Goal: Information Seeking & Learning: Check status

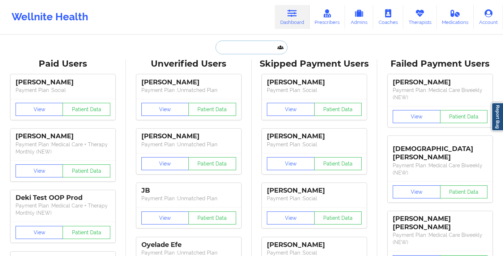
click at [236, 51] on input "text" at bounding box center [252, 48] width 72 height 14
paste input "[PERSON_NAME]"
type input "[PERSON_NAME]"
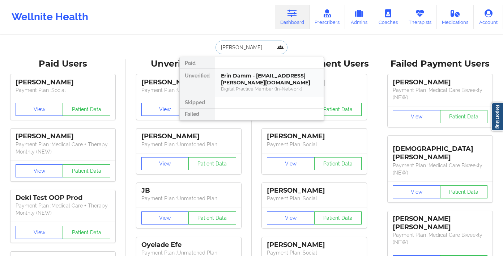
click at [237, 88] on div "Digital Practice Member (In-Network)" at bounding box center [269, 89] width 97 height 6
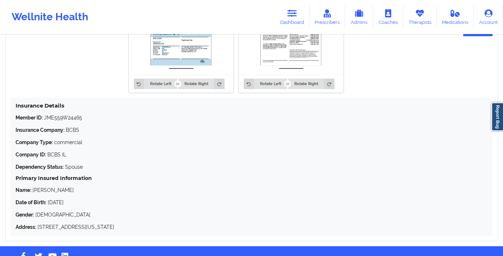
scroll to position [485, 0]
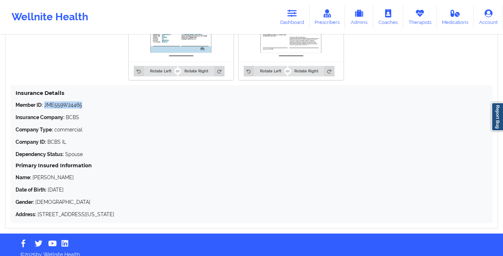
drag, startPoint x: 87, startPoint y: 96, endPoint x: 90, endPoint y: 77, distance: 19.8
click at [45, 101] on p "Member ID: JME559W24465" at bounding box center [252, 104] width 472 height 7
copy p "JME559W24465"
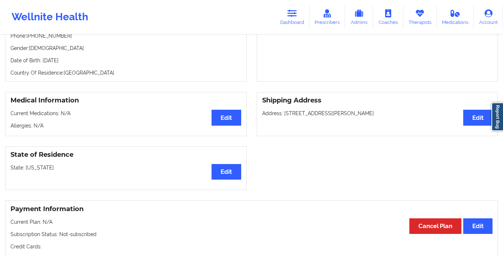
scroll to position [41, 0]
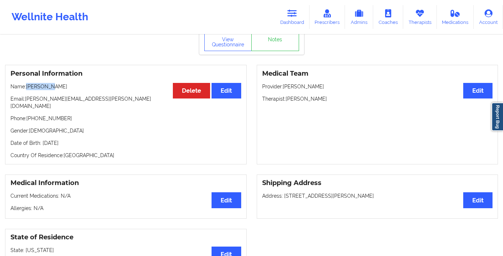
drag, startPoint x: 50, startPoint y: 87, endPoint x: 28, endPoint y: 86, distance: 22.5
click at [28, 86] on p "Name: [PERSON_NAME]" at bounding box center [125, 86] width 231 height 7
copy p "[PERSON_NAME]"
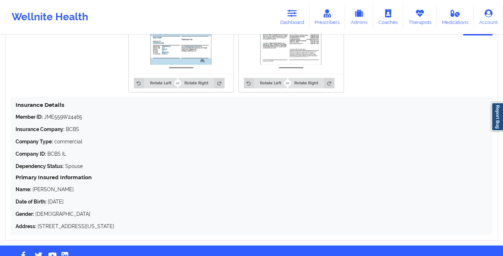
scroll to position [485, 0]
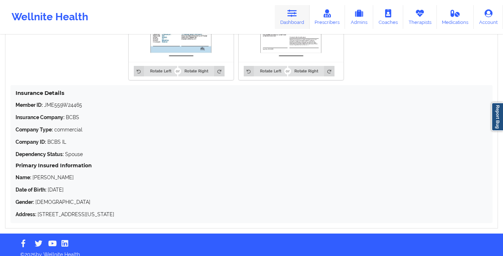
click at [286, 14] on link "Dashboard" at bounding box center [292, 17] width 35 height 24
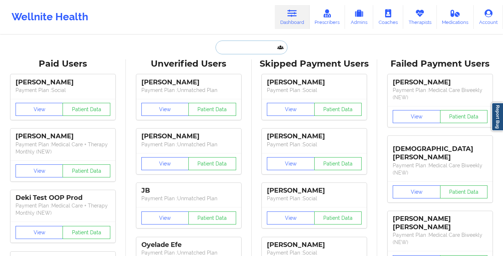
click at [259, 42] on input "text" at bounding box center [252, 48] width 72 height 14
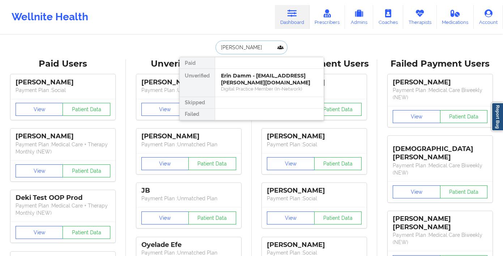
type input "[PERSON_NAME] di"
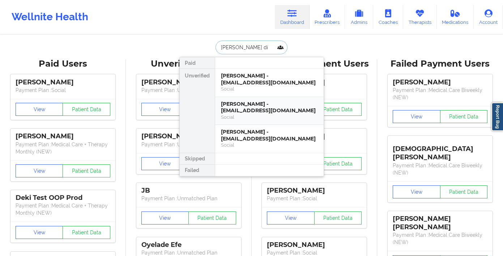
click at [257, 114] on div "Social" at bounding box center [269, 117] width 97 height 6
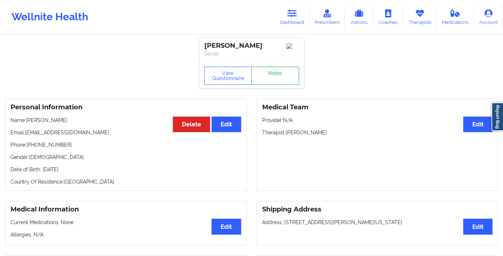
click at [278, 76] on link "Notes" at bounding box center [276, 76] width 48 height 18
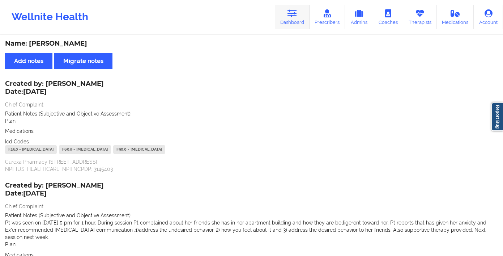
click at [302, 25] on link "Dashboard" at bounding box center [292, 17] width 35 height 24
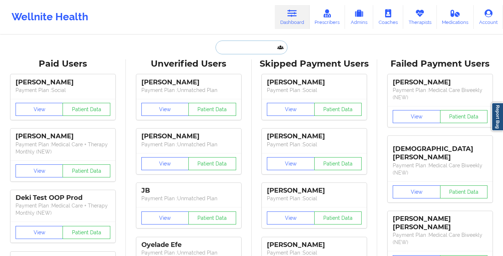
click at [256, 44] on input "text" at bounding box center [252, 48] width 72 height 14
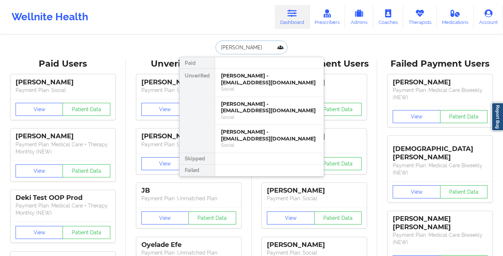
type input "[PERSON_NAME]"
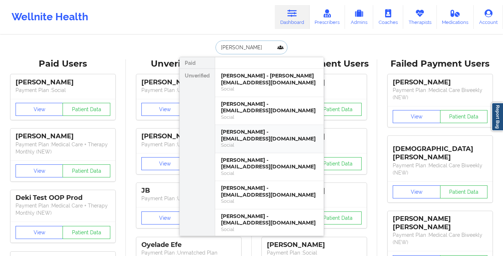
click at [267, 131] on div "[PERSON_NAME] - [EMAIL_ADDRESS][DOMAIN_NAME]" at bounding box center [269, 134] width 97 height 13
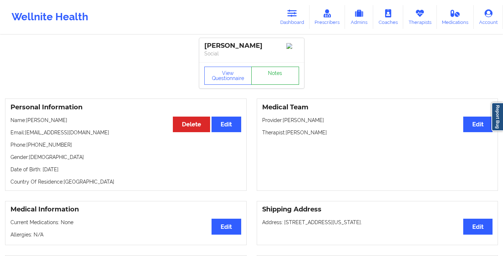
click at [278, 83] on link "Notes" at bounding box center [276, 76] width 48 height 18
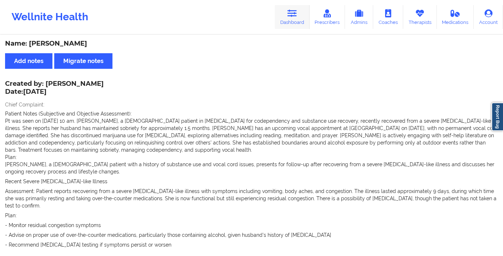
click at [284, 21] on link "Dashboard" at bounding box center [292, 17] width 35 height 24
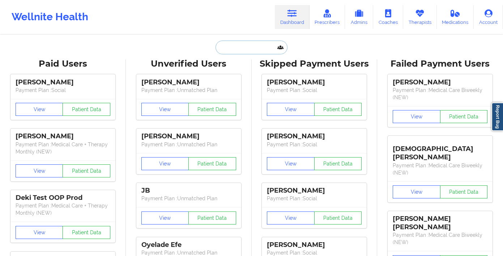
click at [247, 47] on input "text" at bounding box center [252, 48] width 72 height 14
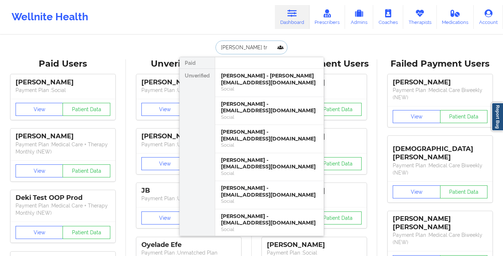
type input "[PERSON_NAME] tro"
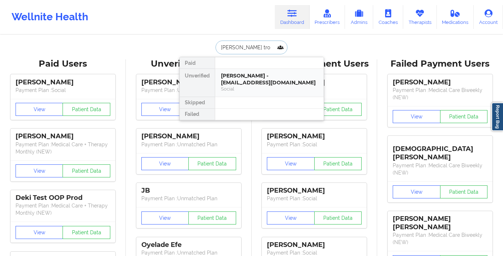
click at [270, 88] on div "Social" at bounding box center [269, 89] width 97 height 6
